Goal: Information Seeking & Learning: Learn about a topic

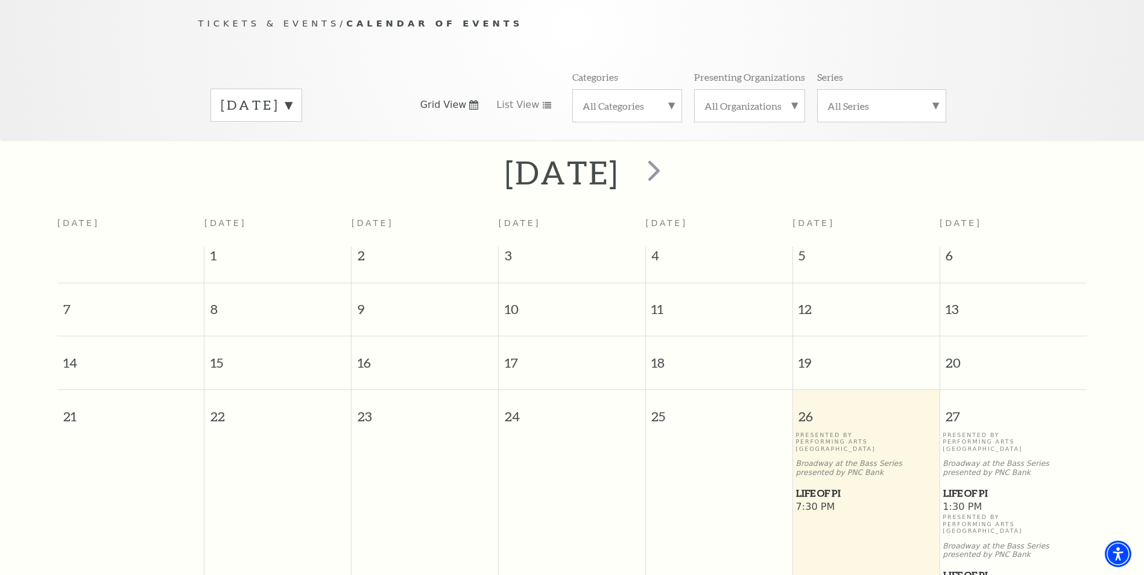
scroll to position [107, 0]
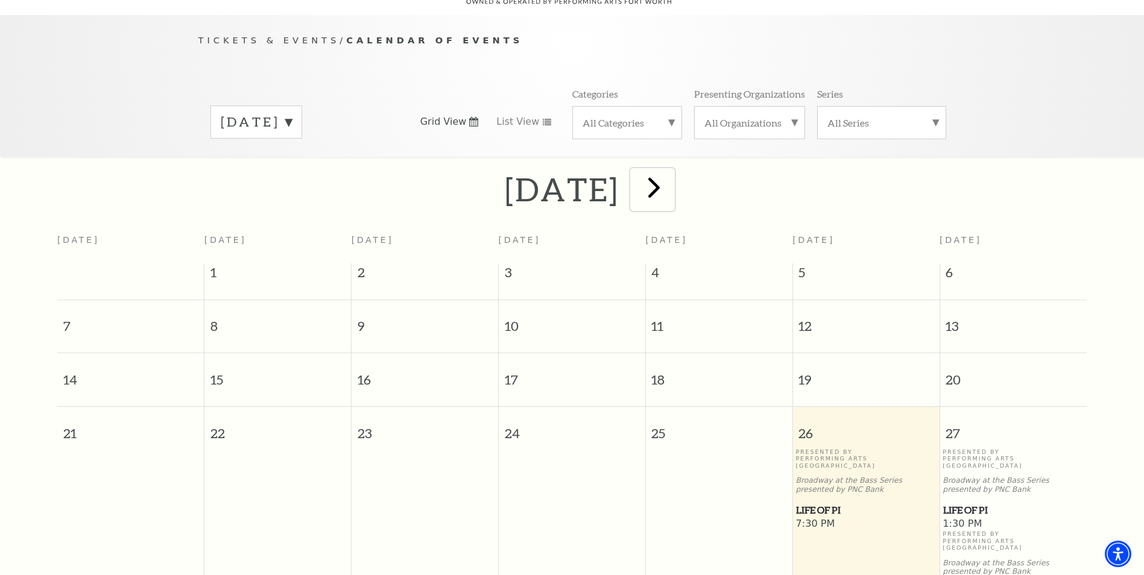
click at [671, 178] on span "next" at bounding box center [654, 187] width 34 height 34
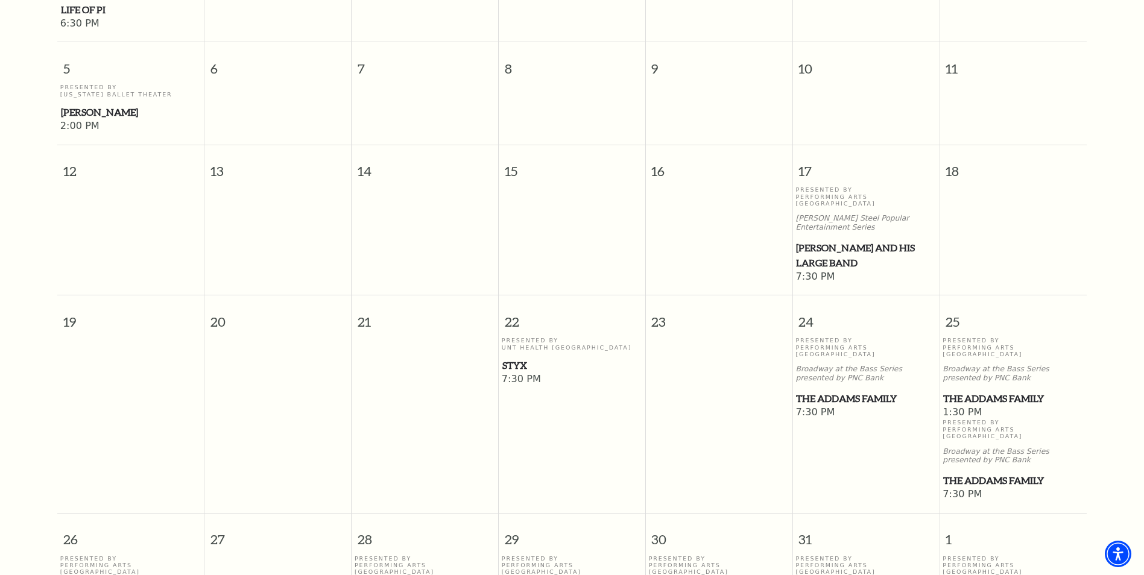
scroll to position [589, 0]
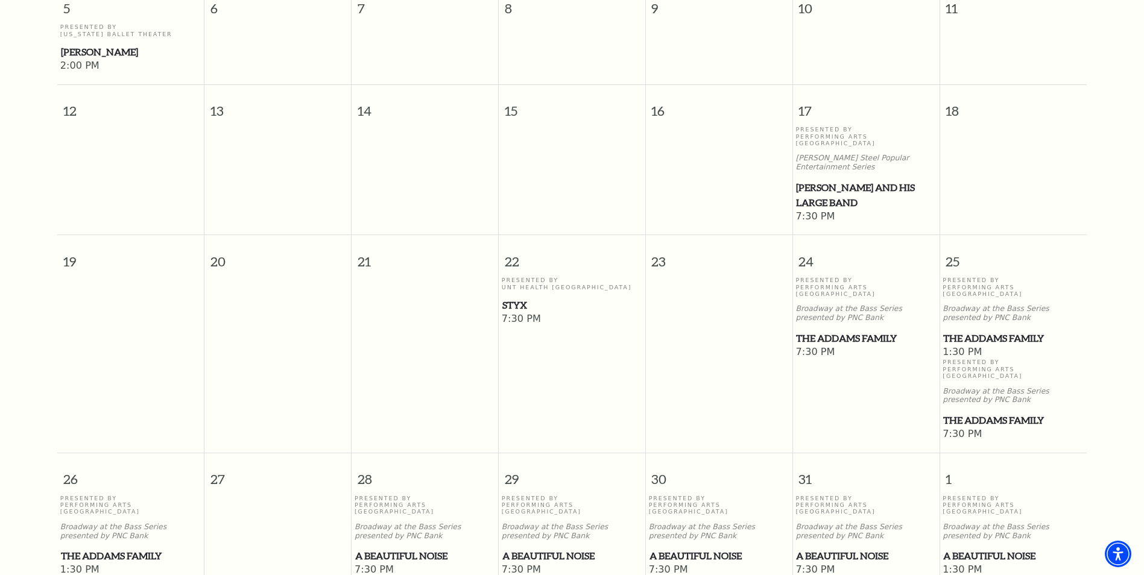
click at [995, 331] on span "The Addams Family" at bounding box center [1013, 338] width 140 height 15
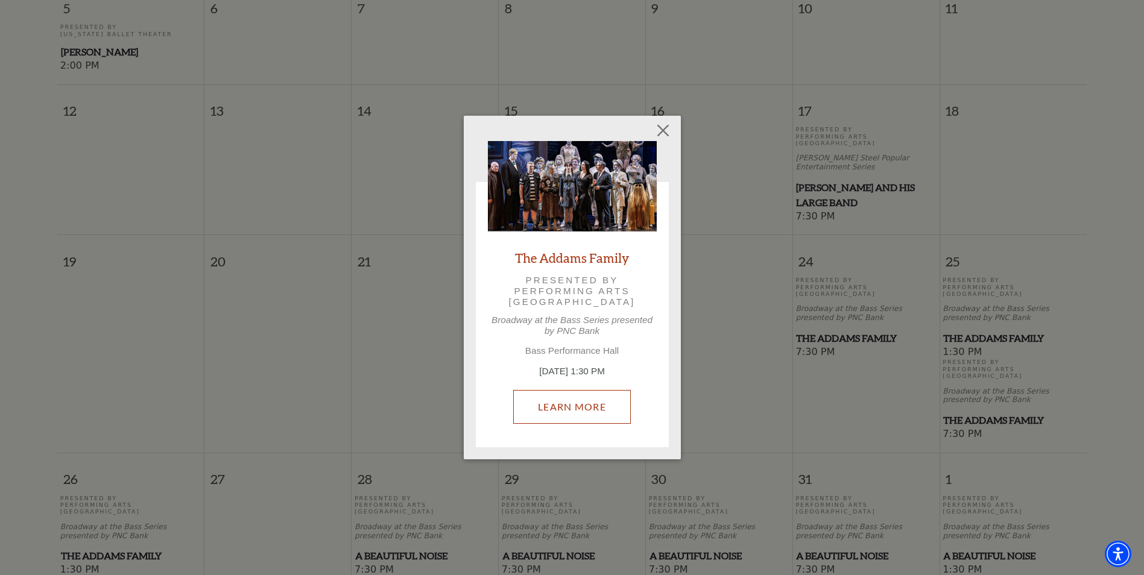
click at [580, 400] on link "Learn More" at bounding box center [572, 407] width 118 height 34
click at [663, 129] on button "Close" at bounding box center [662, 130] width 23 height 23
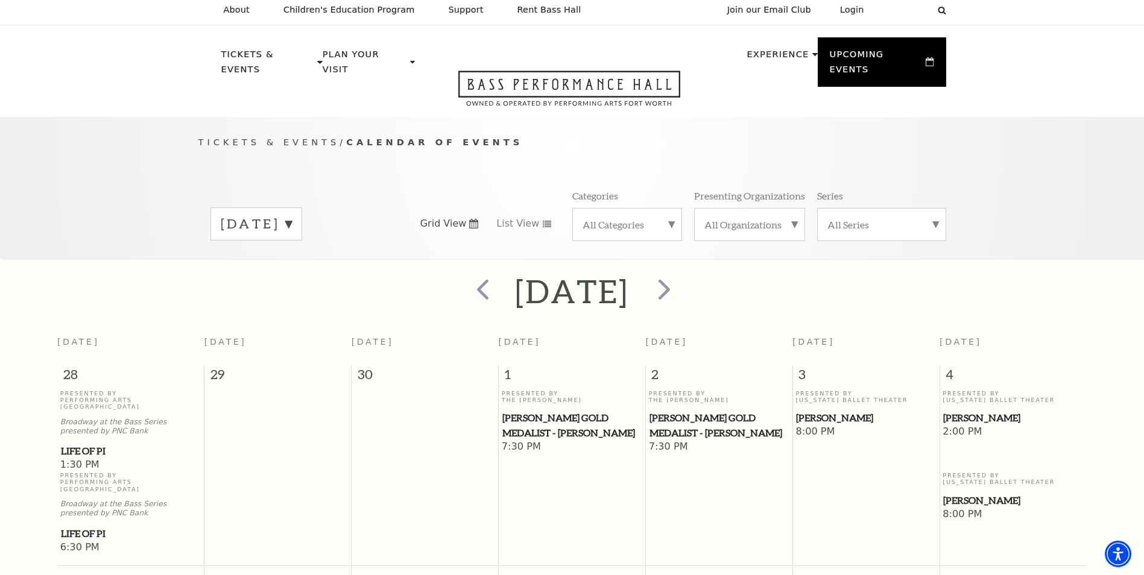
scroll to position [0, 0]
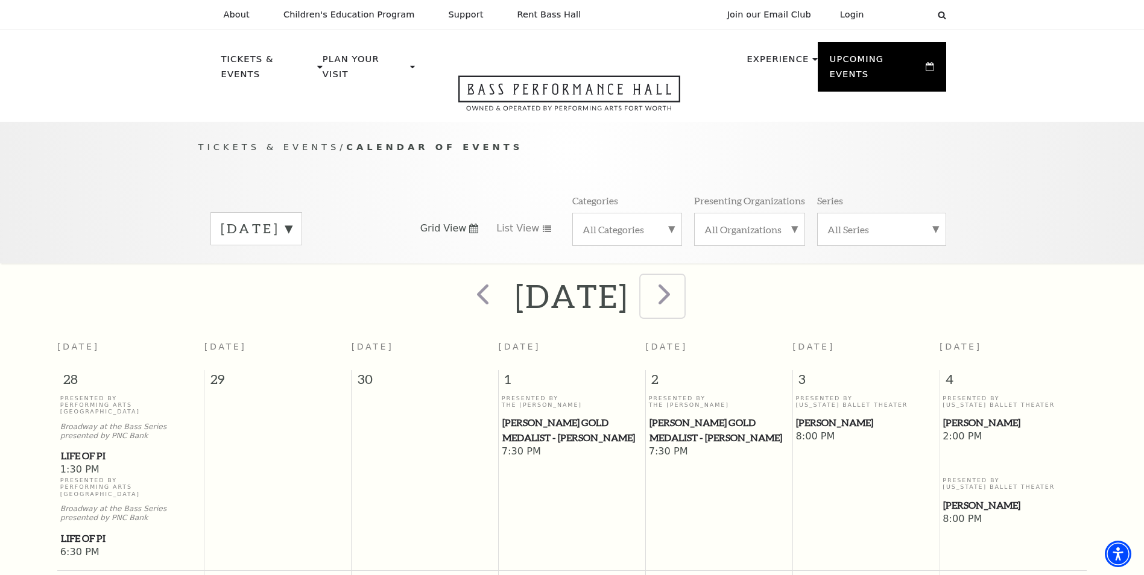
click at [682, 278] on span "next" at bounding box center [664, 294] width 34 height 34
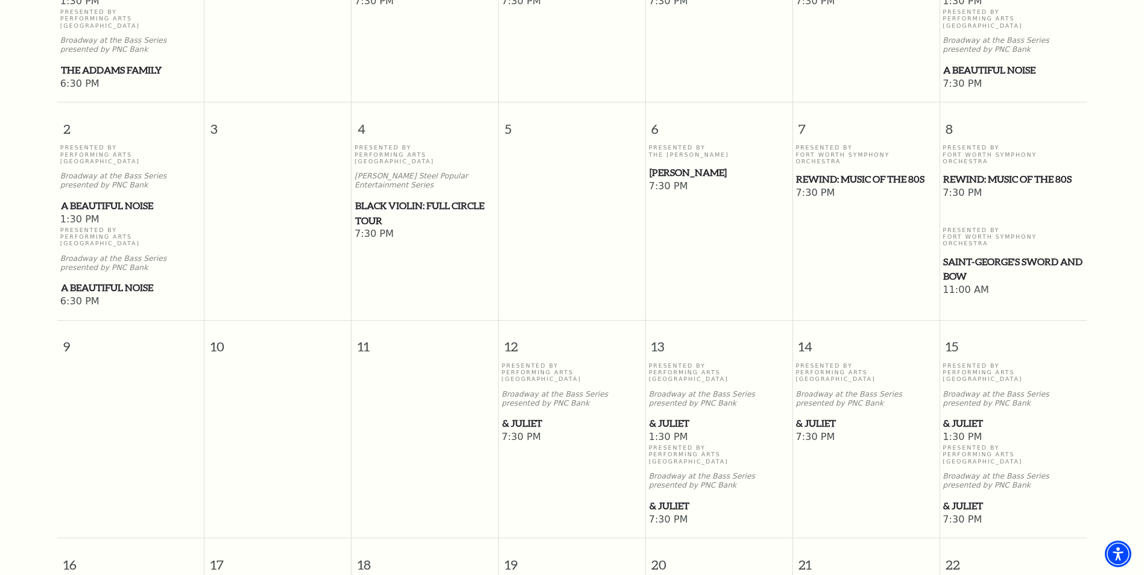
scroll to position [529, 0]
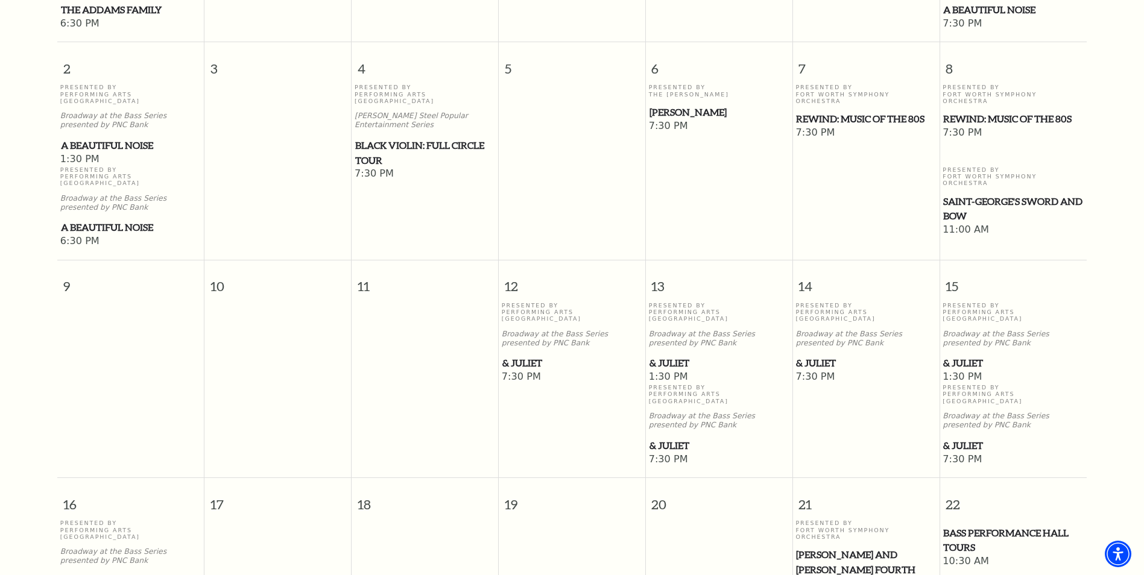
click at [823, 356] on span "& Juliet" at bounding box center [865, 363] width 139 height 15
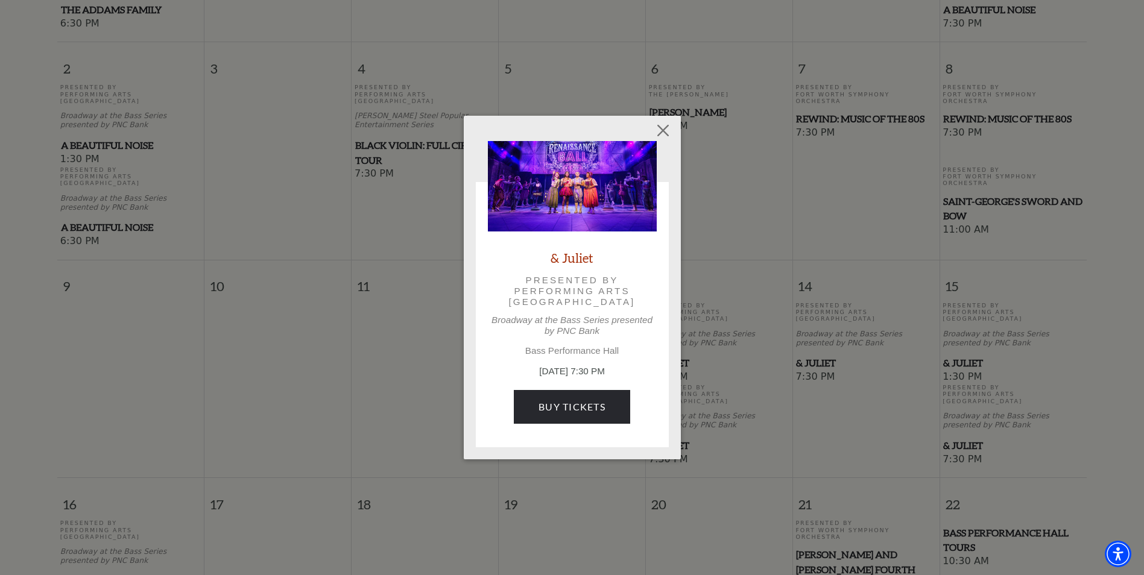
click at [578, 260] on link "& Juliet" at bounding box center [572, 258] width 43 height 16
click at [669, 131] on button "Close" at bounding box center [662, 130] width 23 height 23
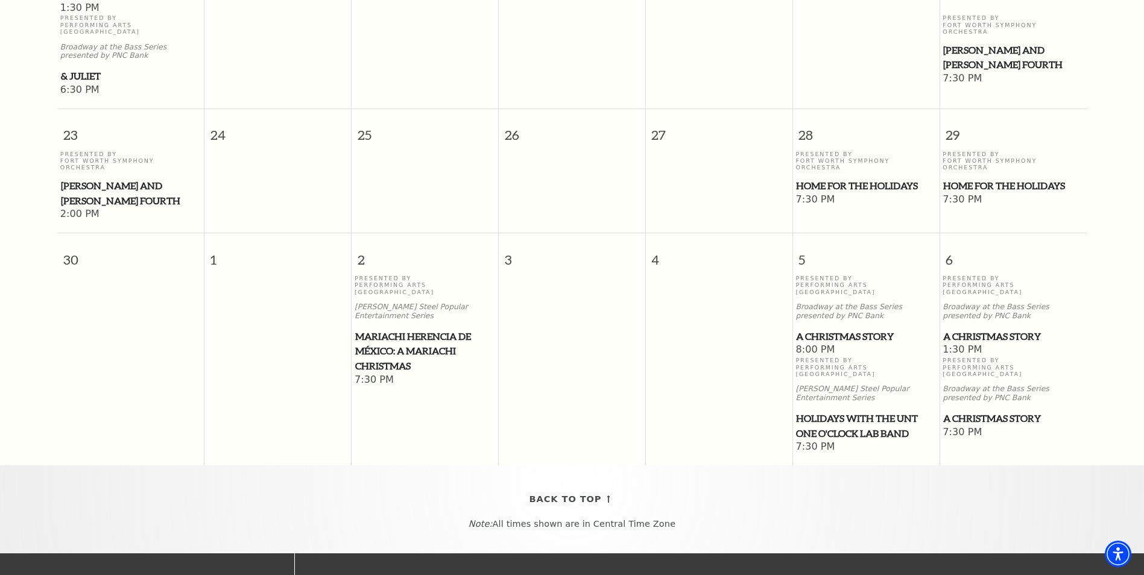
scroll to position [1132, 0]
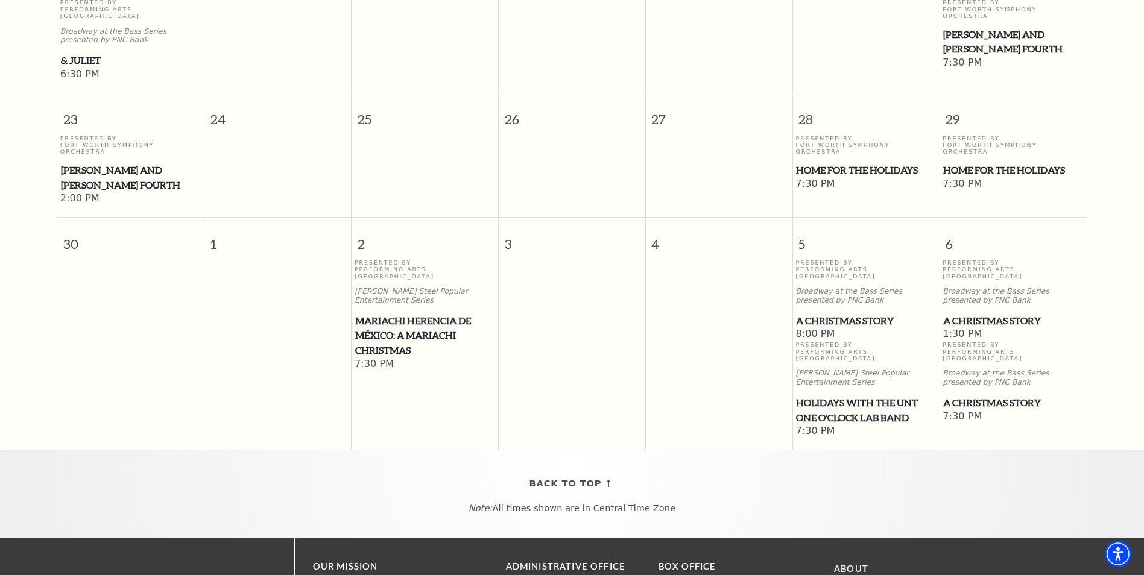
click at [875, 314] on span "A Christmas Story" at bounding box center [865, 321] width 139 height 15
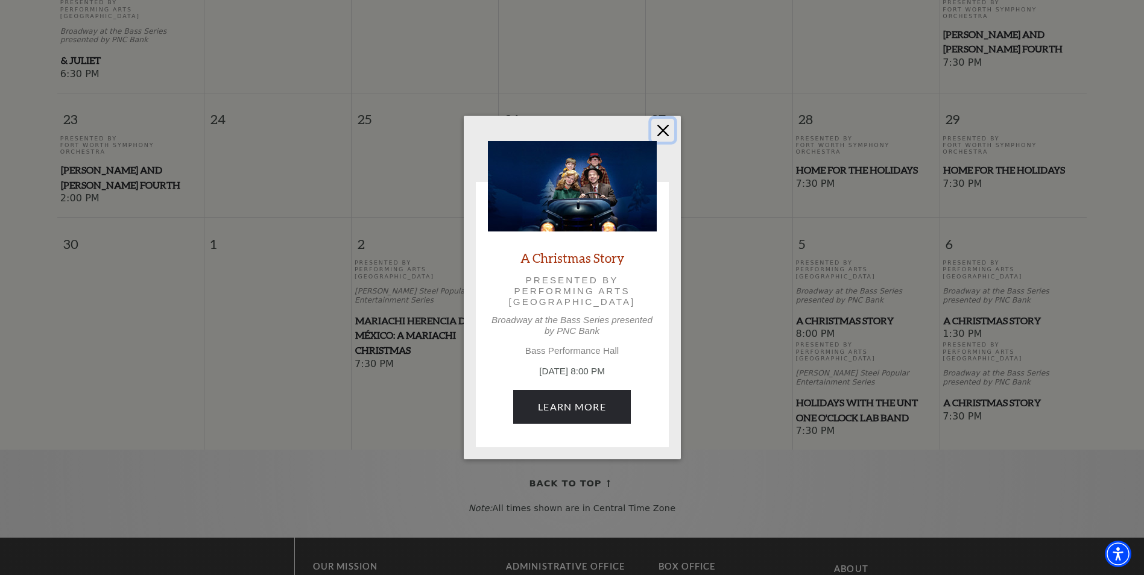
click at [662, 126] on button "Close" at bounding box center [662, 130] width 23 height 23
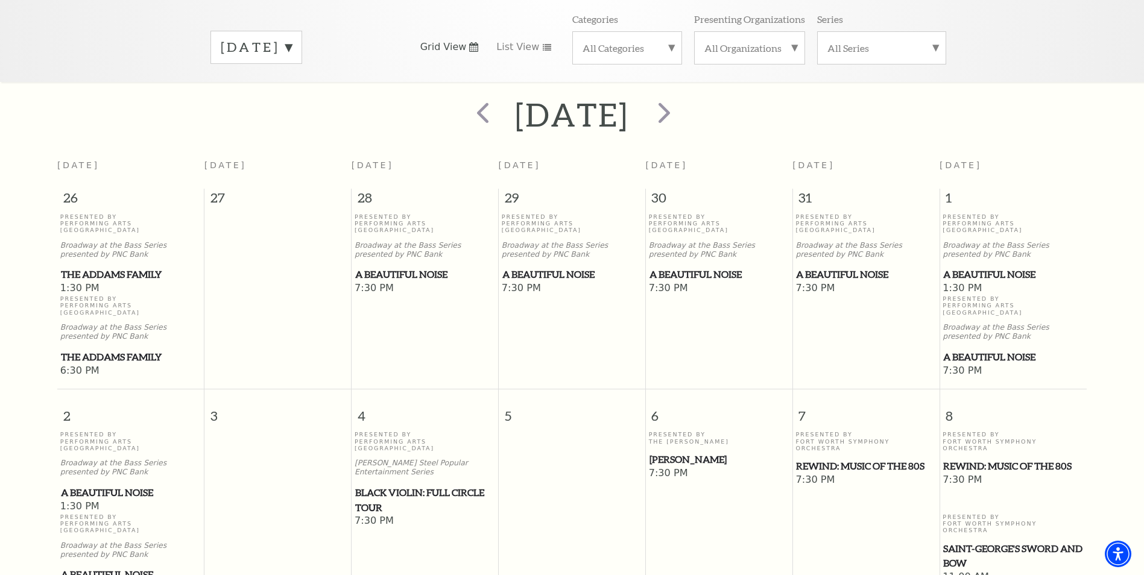
scroll to position [46, 0]
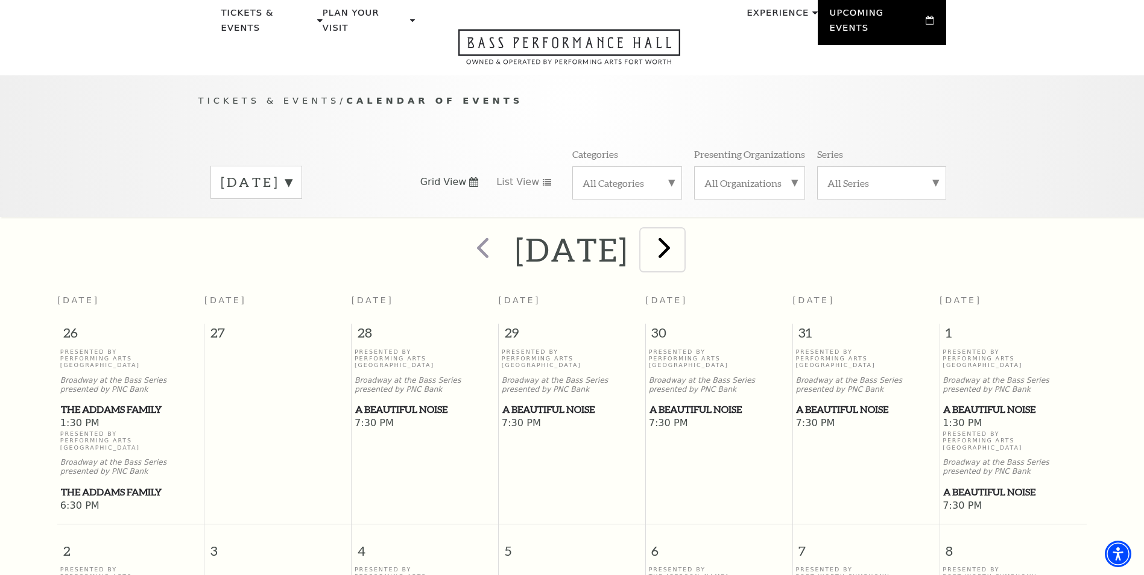
click at [682, 239] on span "next" at bounding box center [664, 247] width 34 height 34
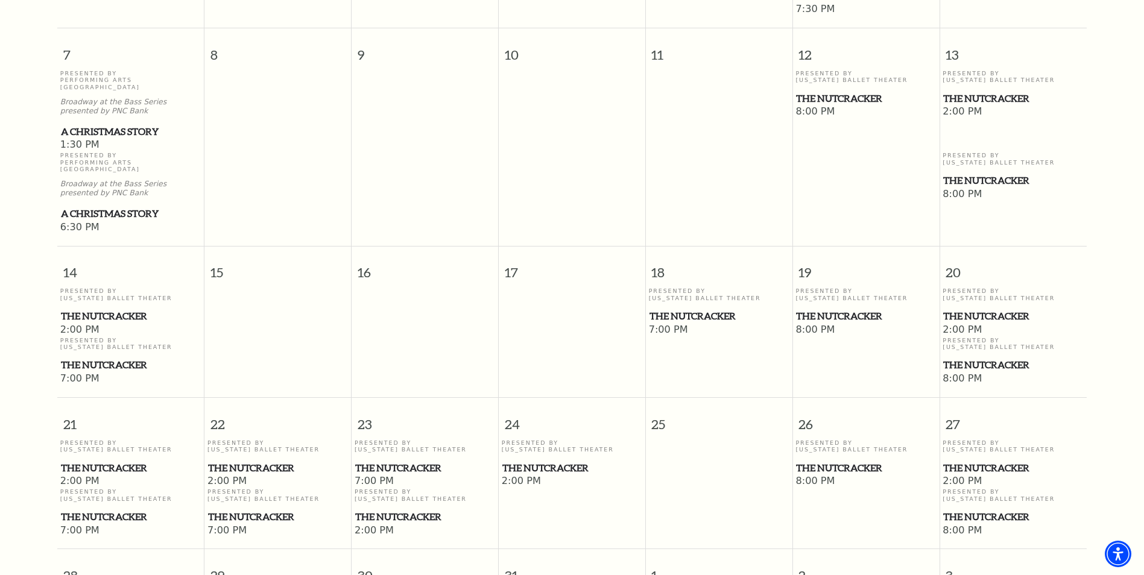
scroll to position [710, 0]
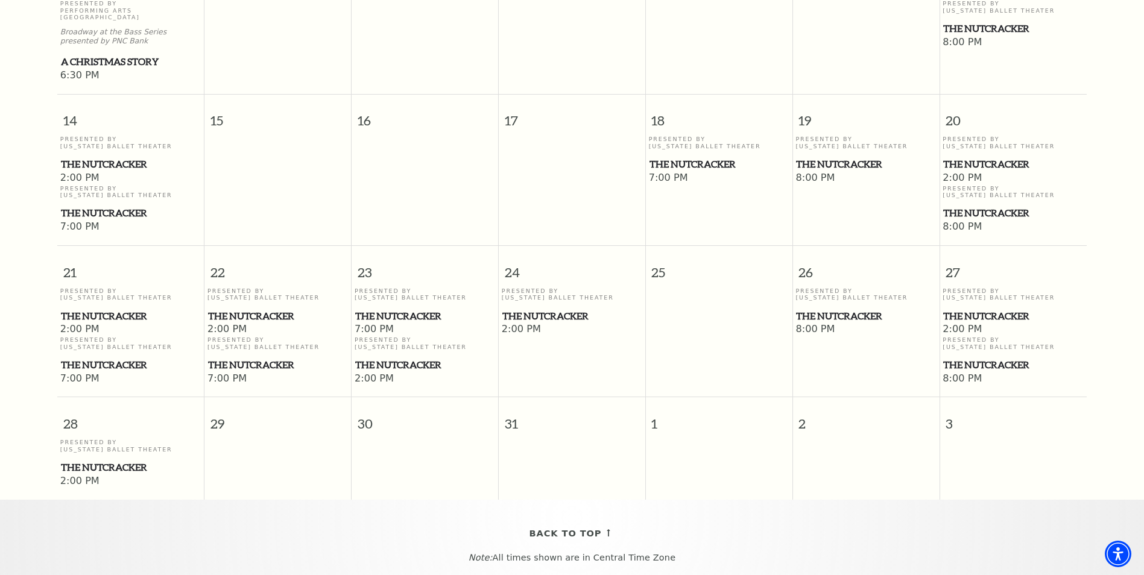
click at [424, 309] on span "The Nutcracker" at bounding box center [424, 316] width 139 height 15
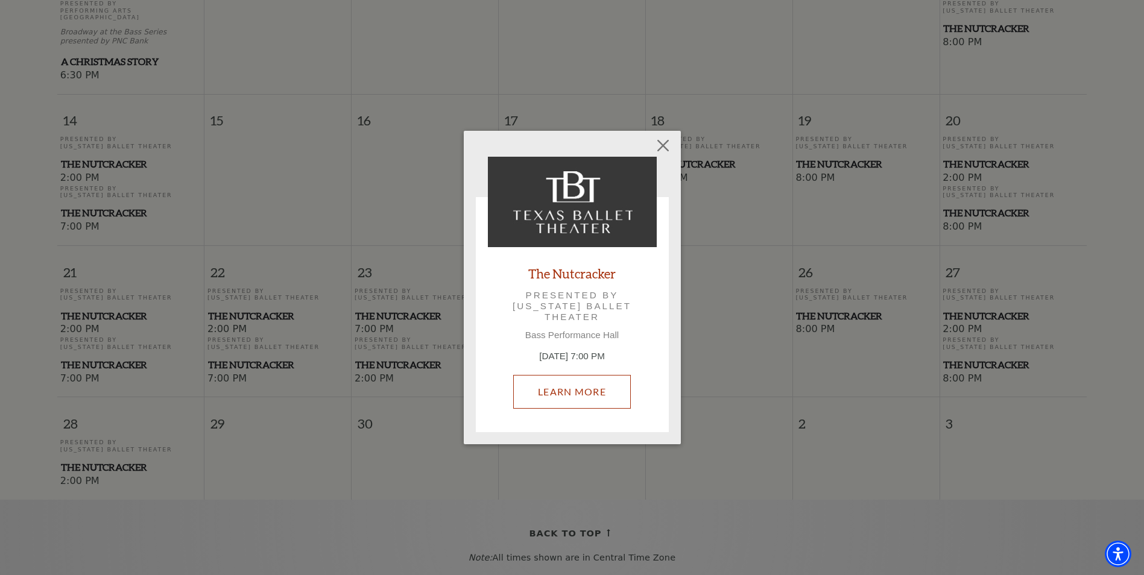
click at [586, 400] on link "Learn More" at bounding box center [572, 392] width 118 height 34
click at [666, 144] on button "Close" at bounding box center [662, 145] width 23 height 23
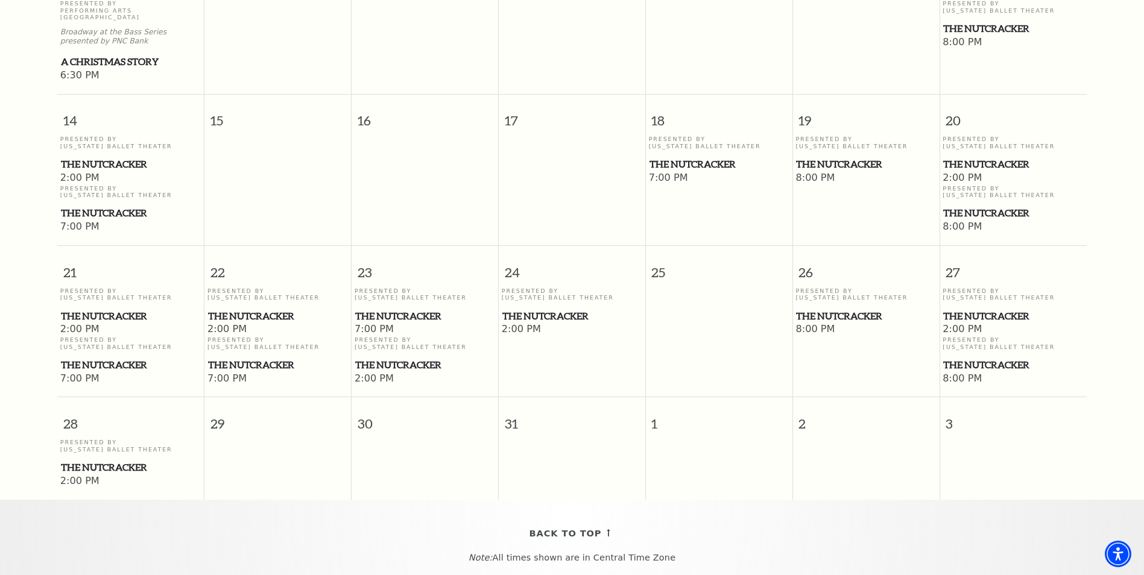
click at [978, 309] on span "The Nutcracker" at bounding box center [1013, 316] width 140 height 15
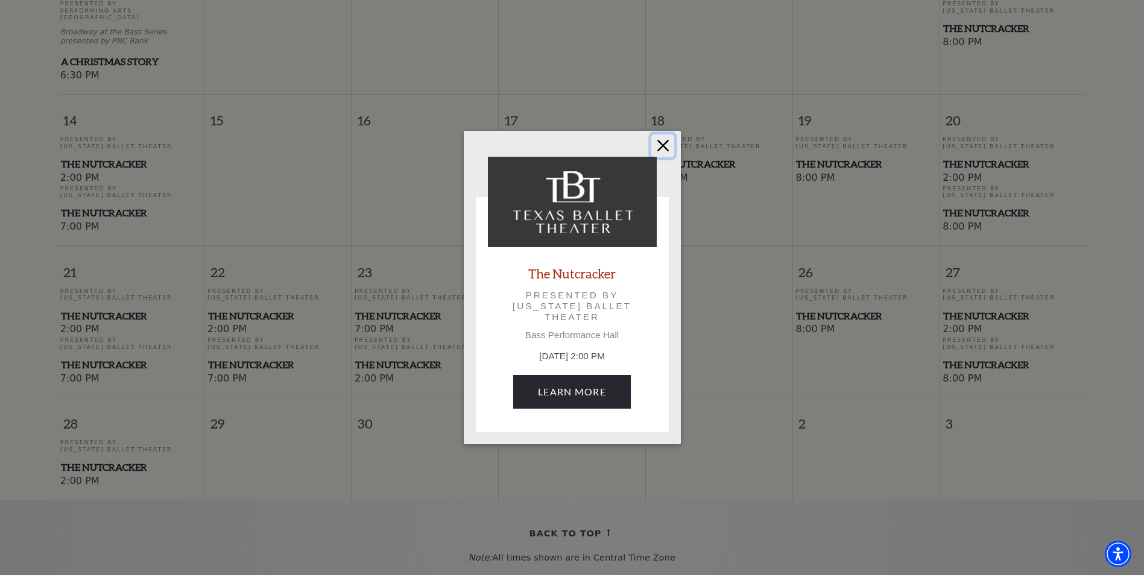
click at [659, 148] on button "Close" at bounding box center [662, 145] width 23 height 23
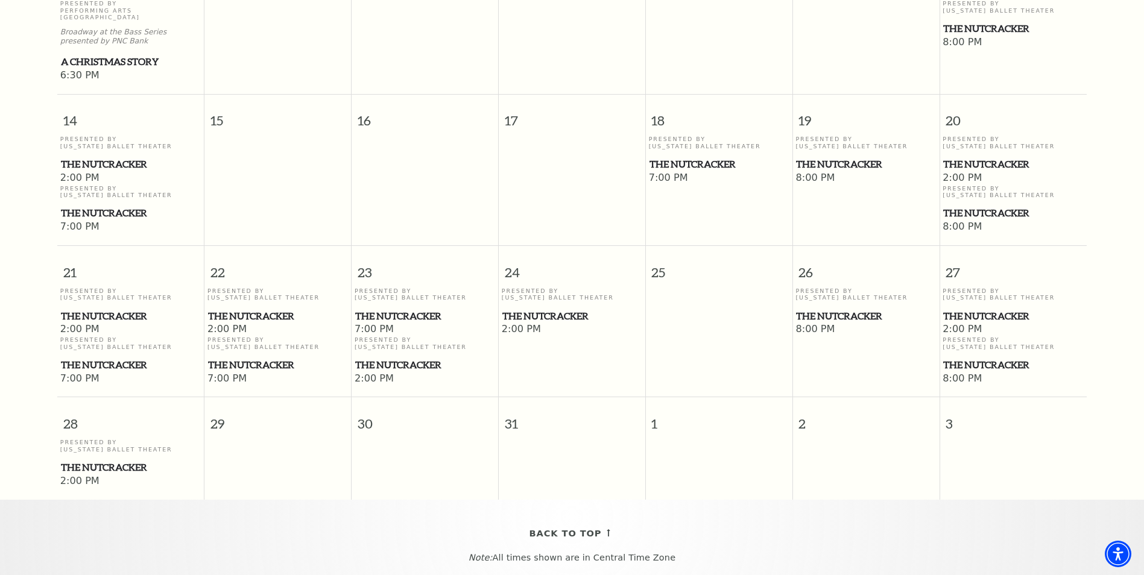
click at [697, 157] on span "The Nutcracker" at bounding box center [719, 164] width 139 height 15
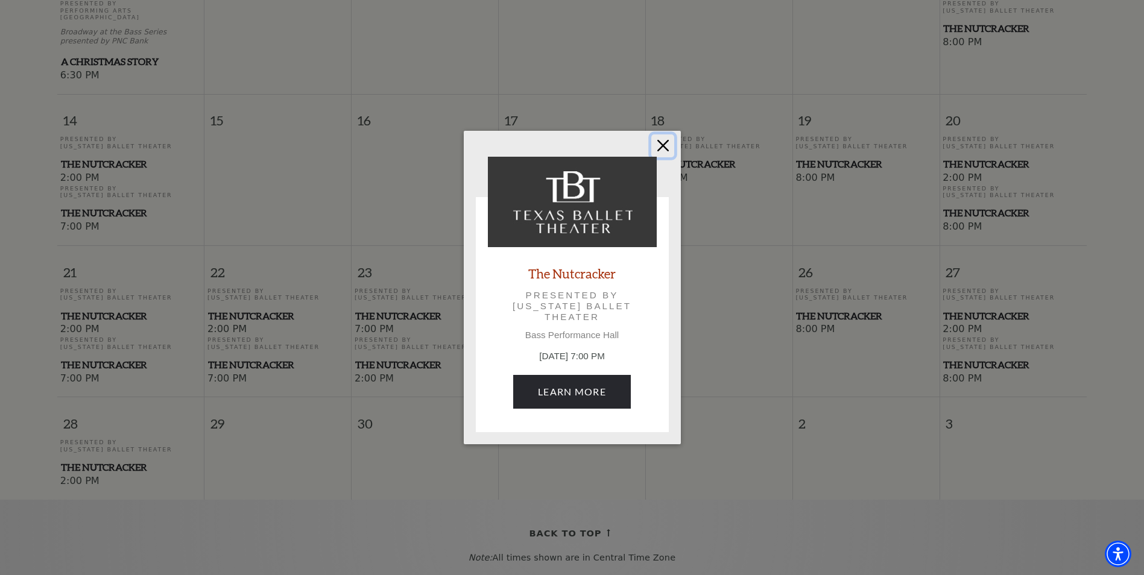
click at [664, 147] on button "Close" at bounding box center [662, 145] width 23 height 23
